Goal: Find specific page/section: Find specific page/section

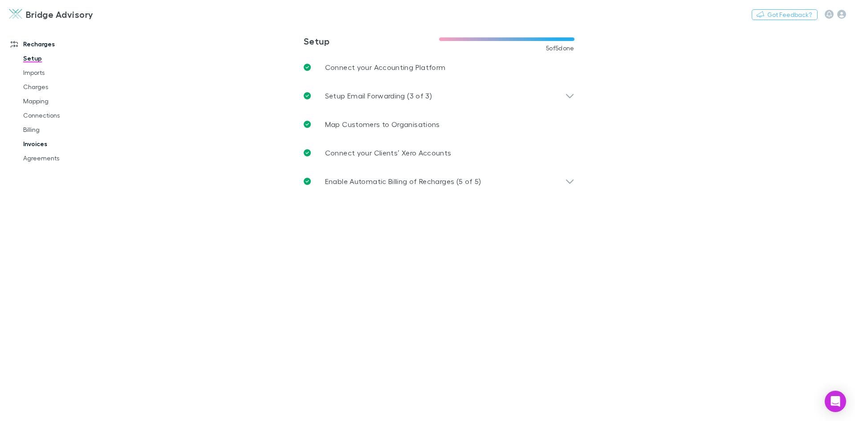
click at [39, 143] on link "Invoices" at bounding box center [67, 144] width 106 height 14
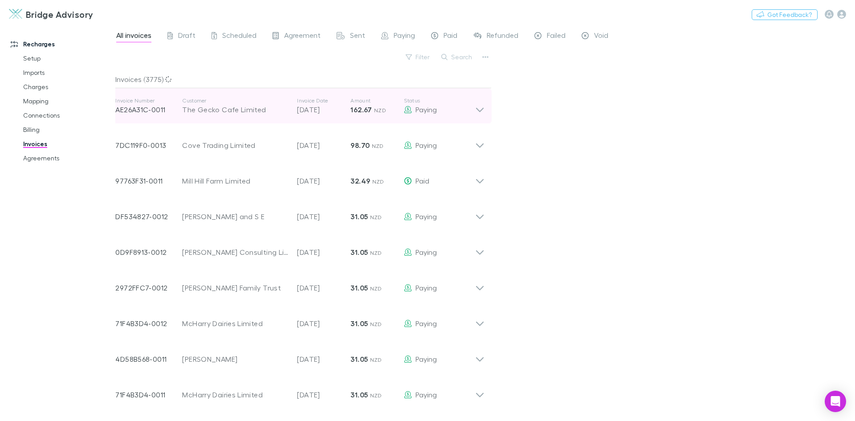
click at [477, 111] on icon at bounding box center [479, 106] width 9 height 18
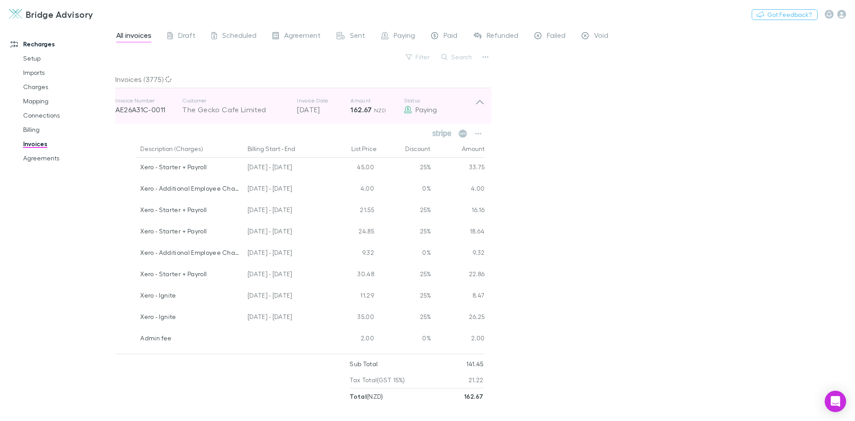
click at [477, 111] on icon at bounding box center [479, 106] width 9 height 18
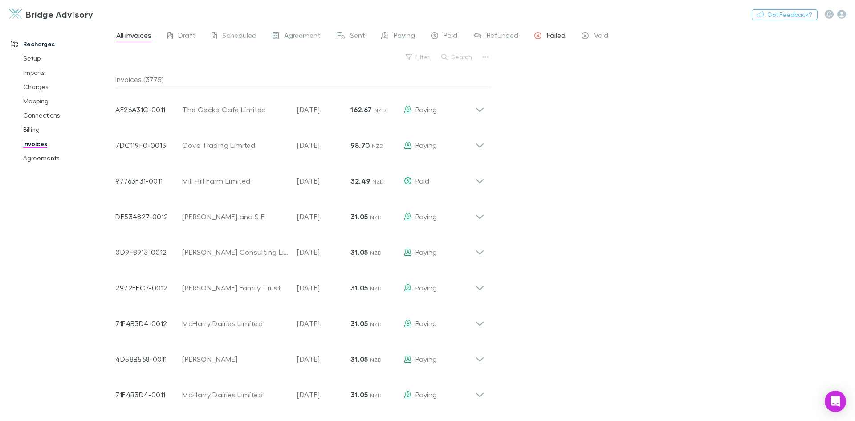
click at [556, 33] on span "Failed" at bounding box center [556, 37] width 19 height 12
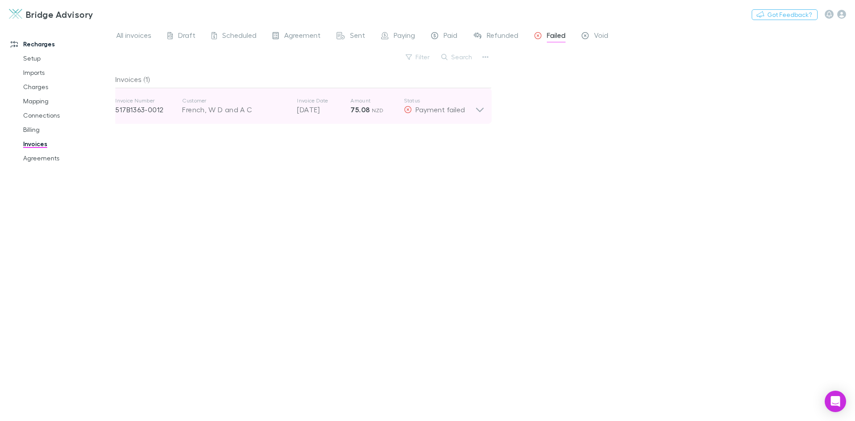
click at [477, 109] on icon at bounding box center [479, 106] width 9 height 18
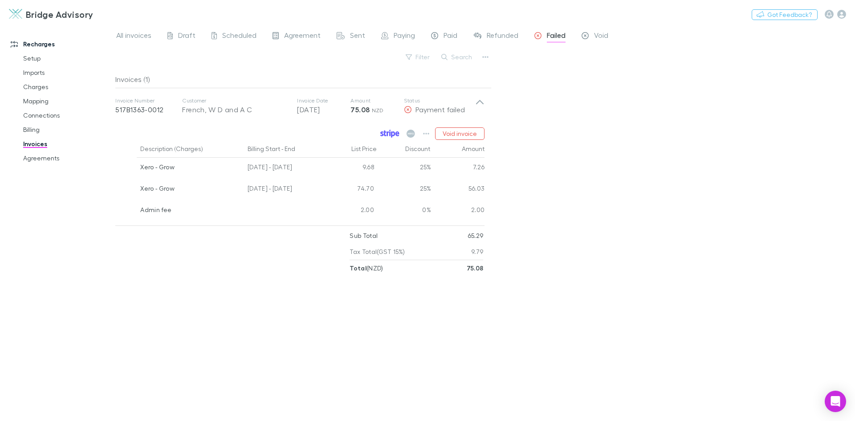
click at [386, 135] on icon at bounding box center [385, 134] width 2 height 6
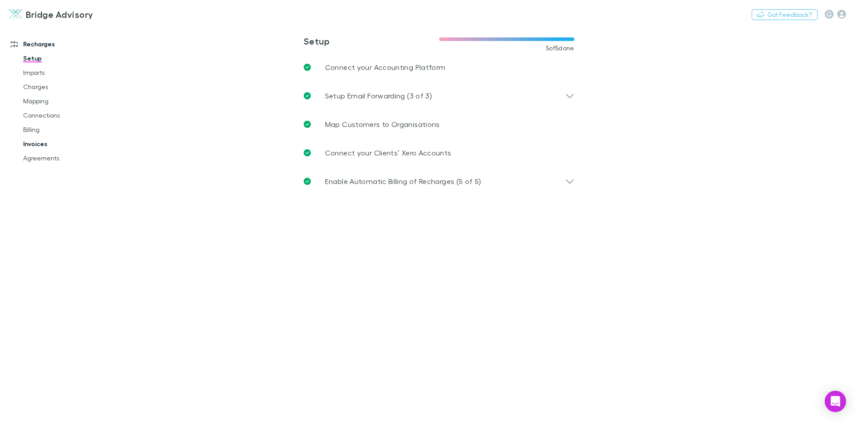
click at [39, 143] on link "Invoices" at bounding box center [67, 144] width 106 height 14
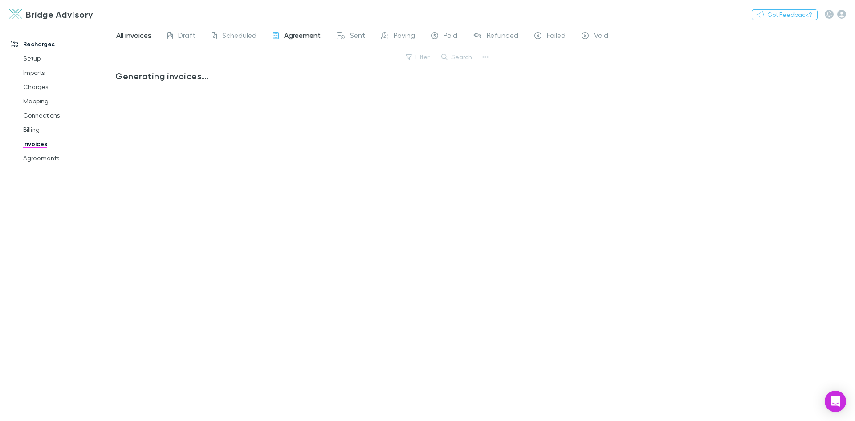
click at [299, 33] on span "Agreement" at bounding box center [302, 37] width 37 height 12
